Goal: Information Seeking & Learning: Learn about a topic

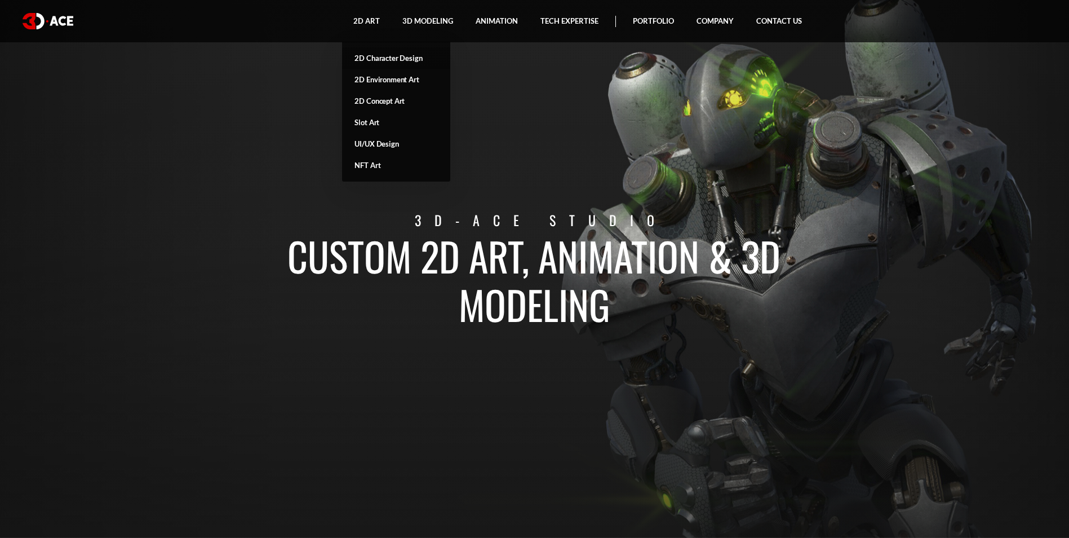
click at [389, 61] on link "2D Character Design" at bounding box center [396, 57] width 108 height 21
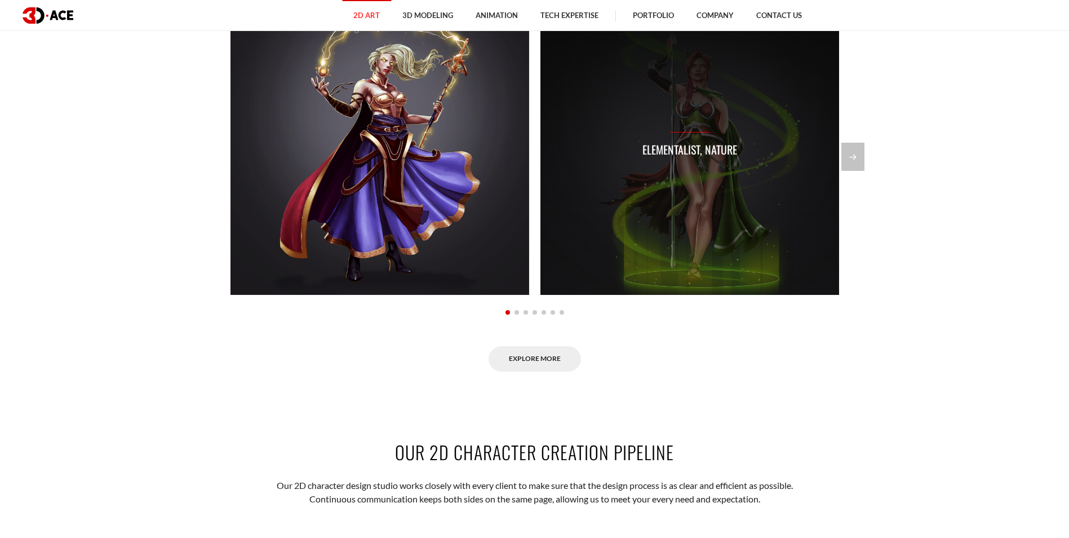
scroll to position [902, 0]
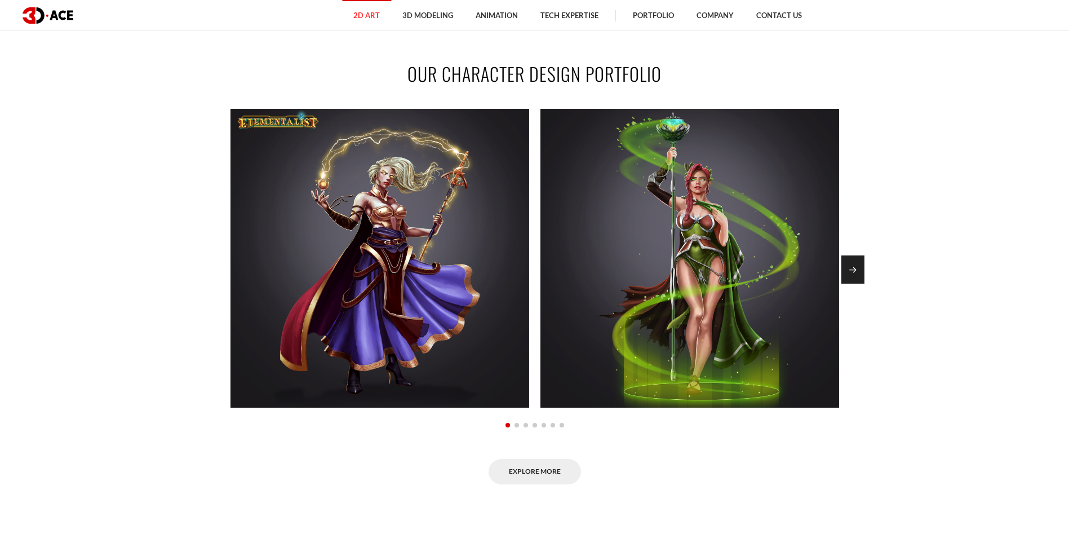
click at [843, 284] on div "Next slide" at bounding box center [853, 269] width 23 height 28
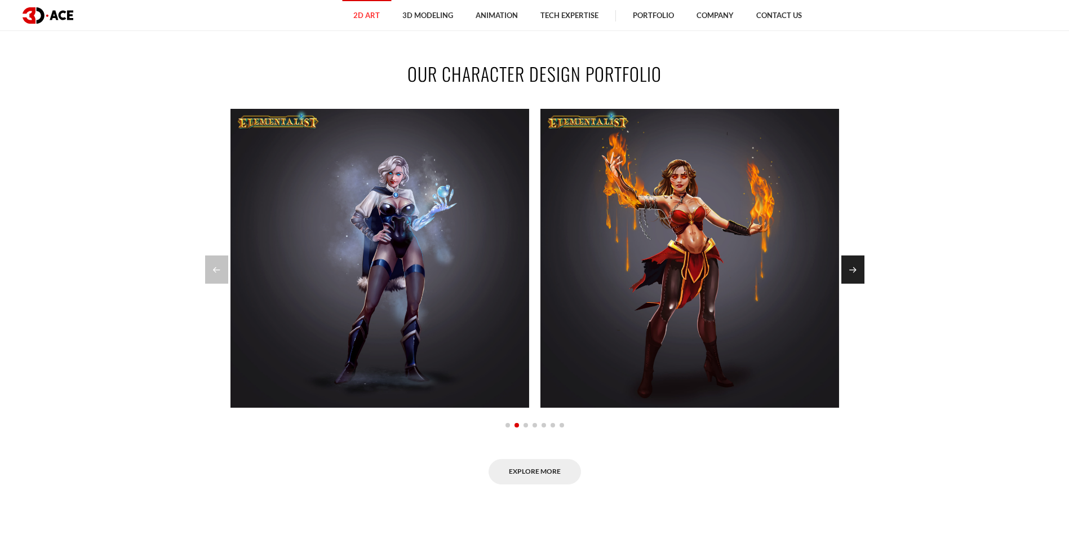
click at [843, 284] on div "Next slide" at bounding box center [853, 269] width 23 height 28
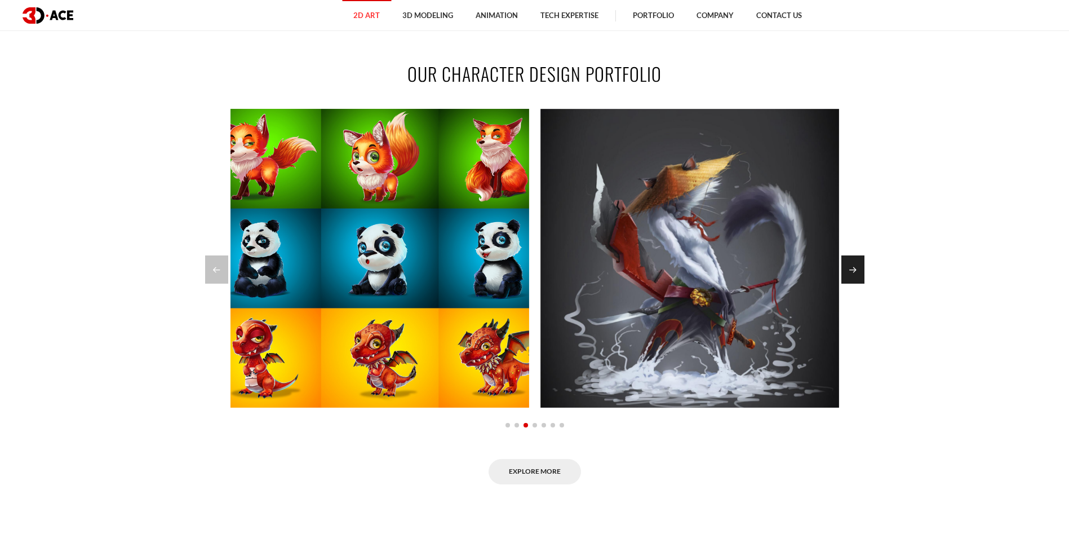
click at [843, 284] on div "Next slide" at bounding box center [853, 269] width 23 height 28
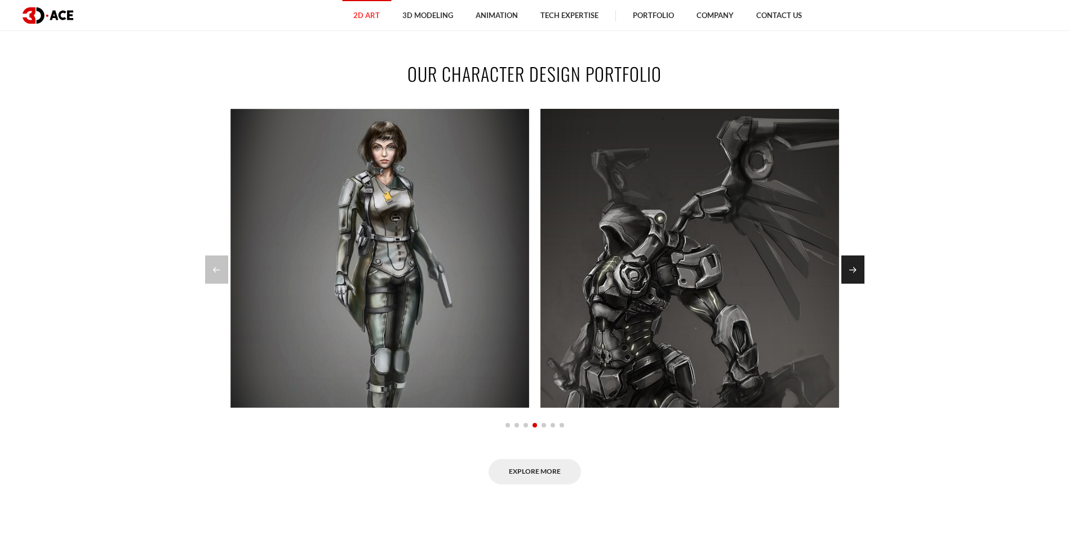
click at [843, 284] on div "Next slide" at bounding box center [853, 269] width 23 height 28
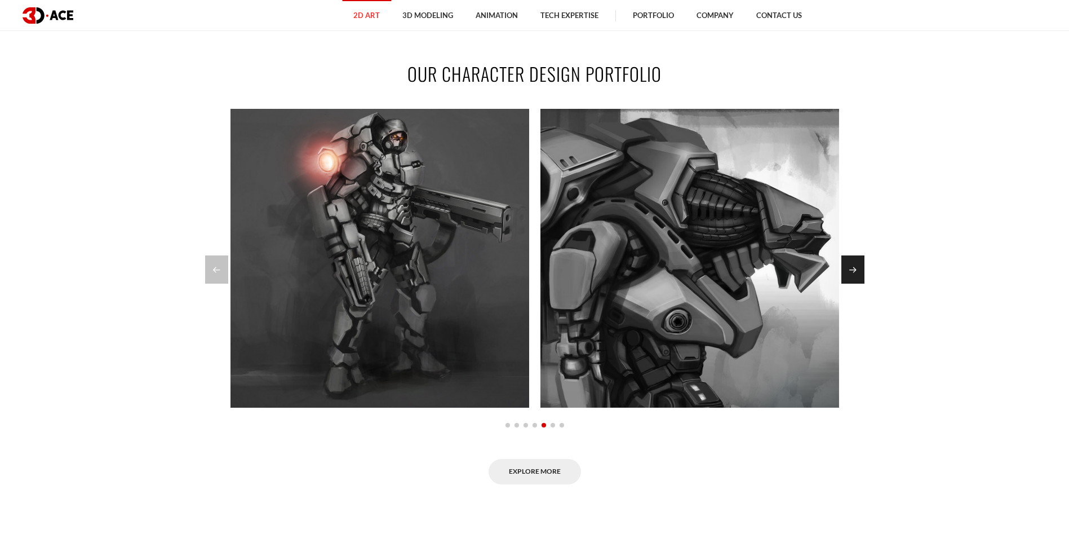
click at [843, 284] on div "Next slide" at bounding box center [853, 269] width 23 height 28
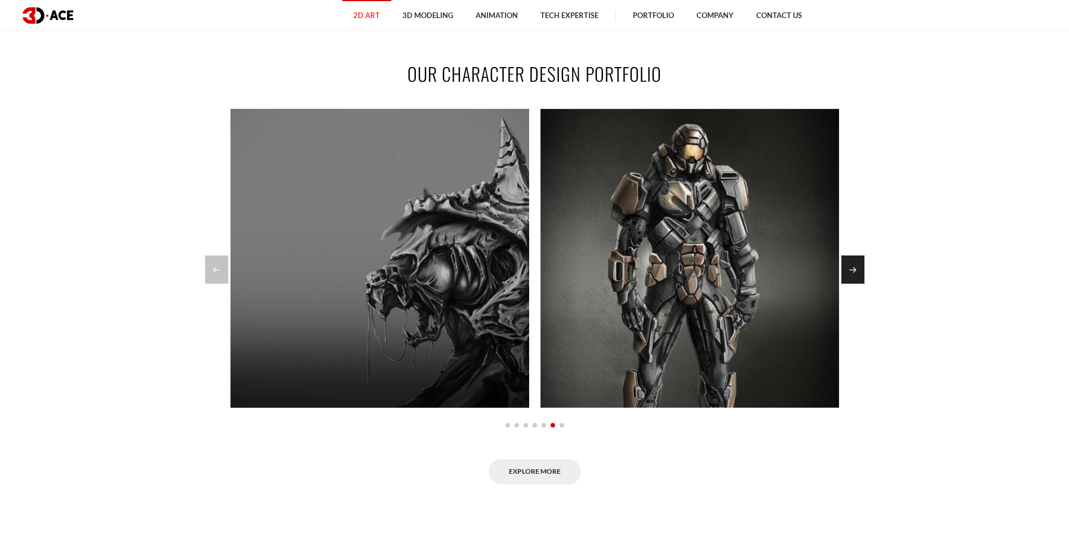
click at [843, 284] on div "Next slide" at bounding box center [853, 269] width 23 height 28
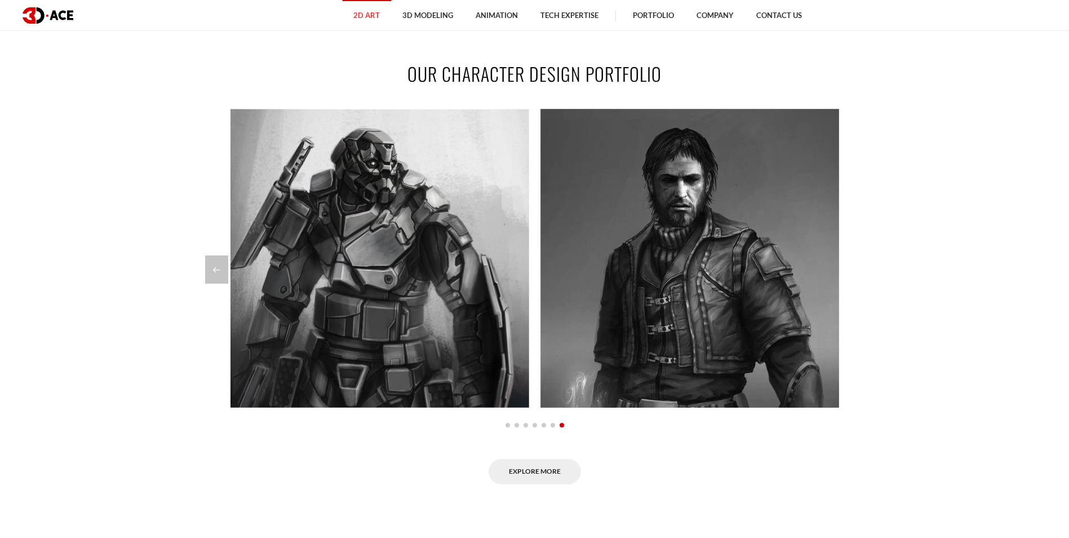
click at [843, 284] on div at bounding box center [535, 269] width 660 height 28
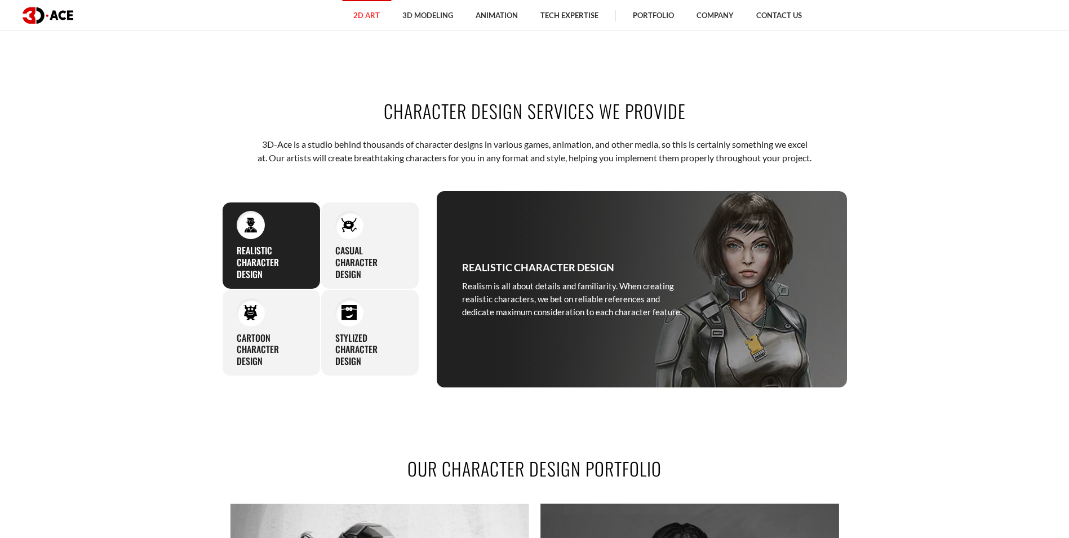
scroll to position [451, 0]
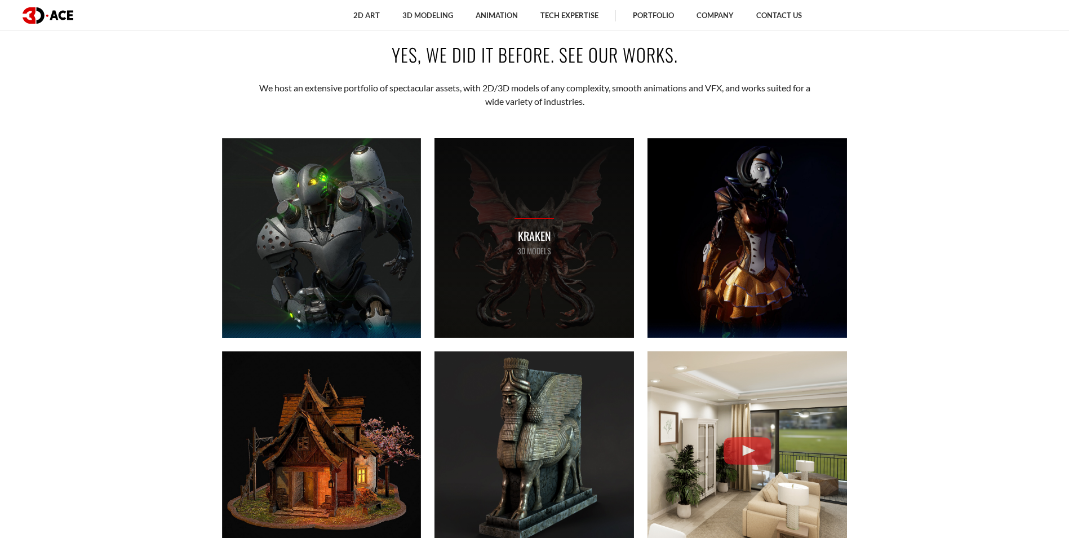
scroll to position [620, 0]
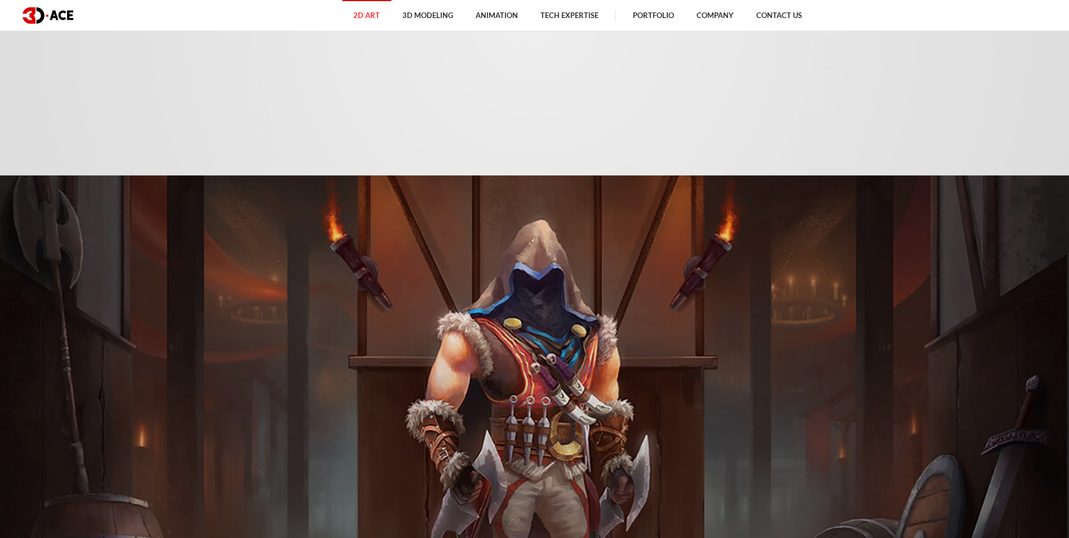
scroll to position [451, 0]
